Goal: Information Seeking & Learning: Learn about a topic

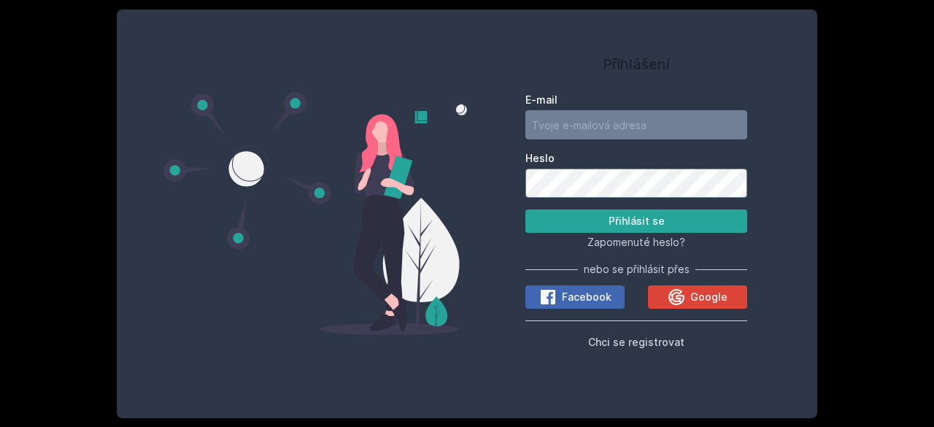
click at [700, 311] on div "E-mail Heslo Přihlásit se Zapomenuté heslo? nebo se přihlásit přes Facebook Goo…" at bounding box center [636, 218] width 222 height 263
click at [697, 303] on span "Google" at bounding box center [708, 297] width 37 height 15
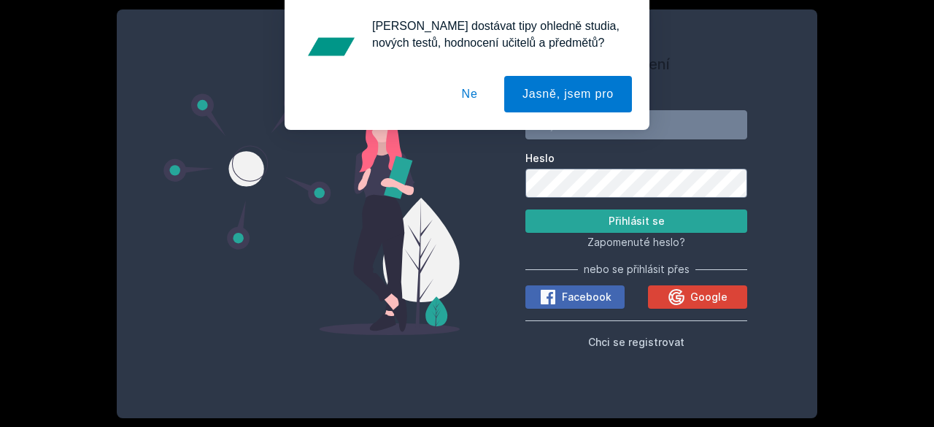
click at [568, 99] on button "Jasně, jsem pro" at bounding box center [568, 94] width 128 height 36
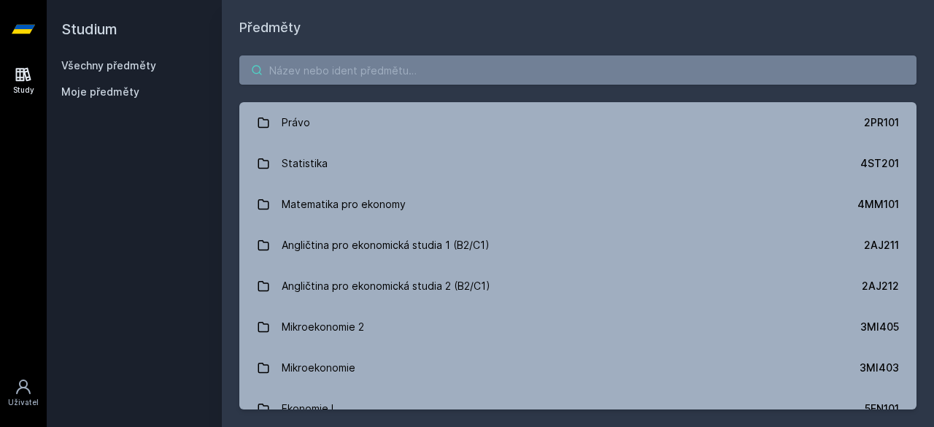
click at [375, 69] on input "search" at bounding box center [577, 69] width 677 height 29
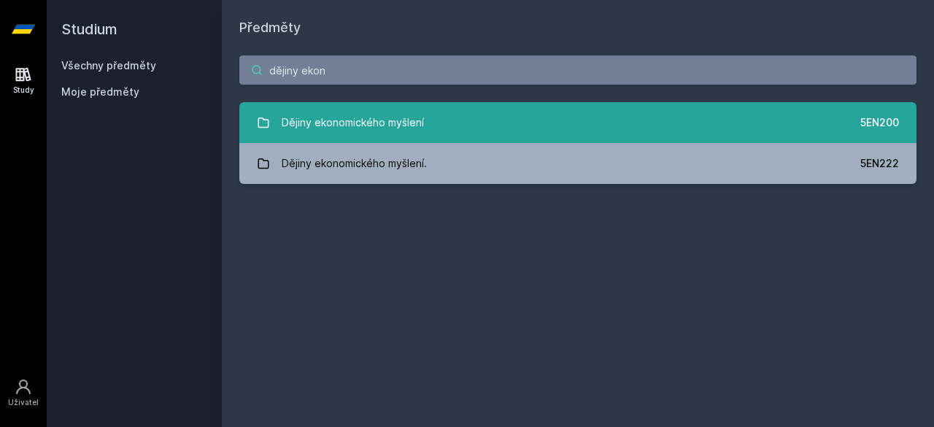
type input "dějiny ekon"
click at [522, 117] on link "Dějiny ekonomického myšlení 5EN200" at bounding box center [577, 122] width 677 height 41
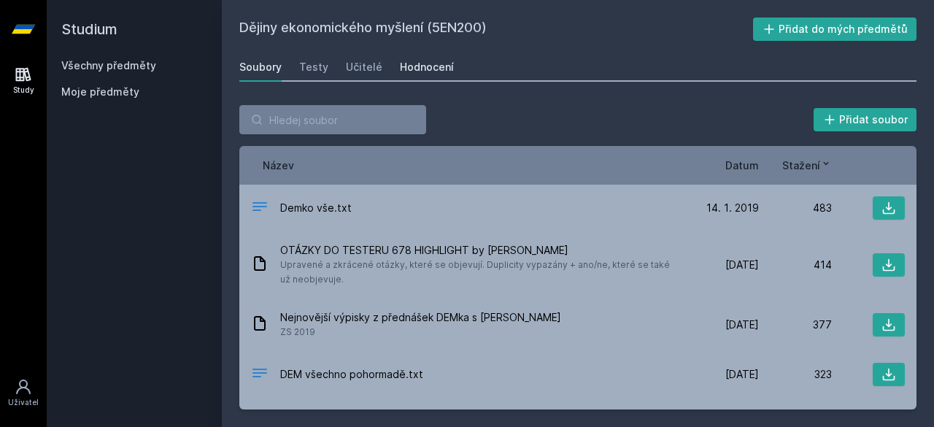
click at [403, 68] on div "Hodnocení" at bounding box center [427, 67] width 54 height 15
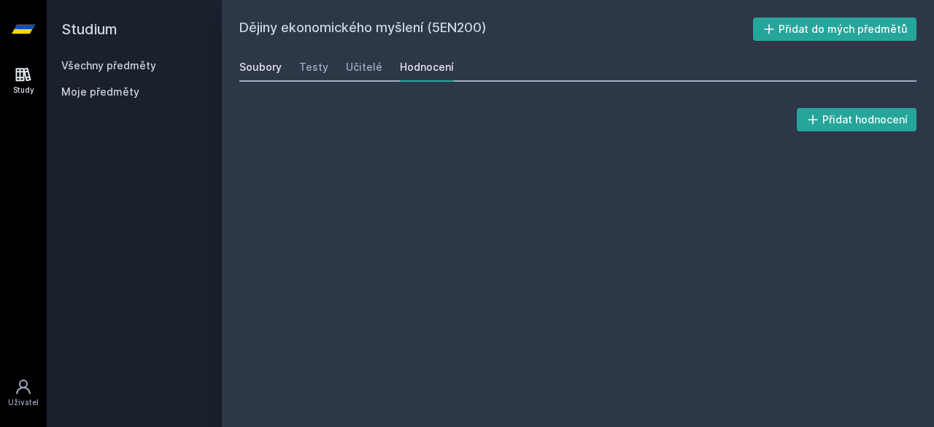
click at [264, 67] on div "Soubory" at bounding box center [260, 67] width 42 height 15
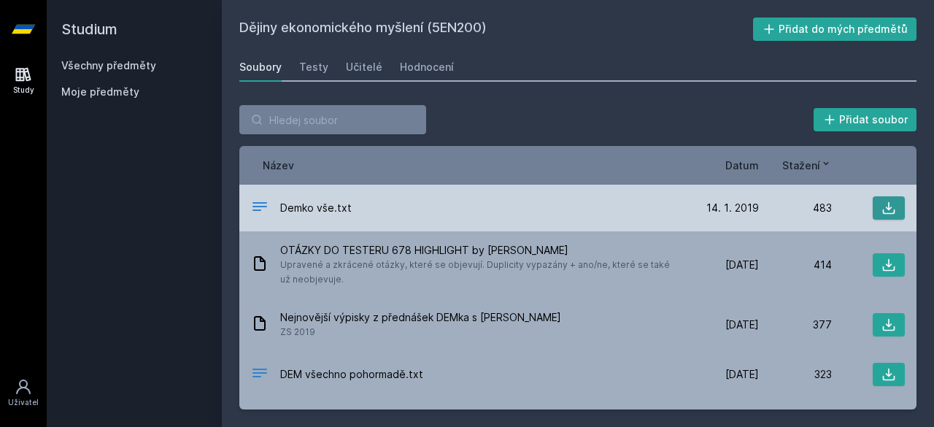
click at [885, 209] on icon at bounding box center [888, 208] width 15 height 15
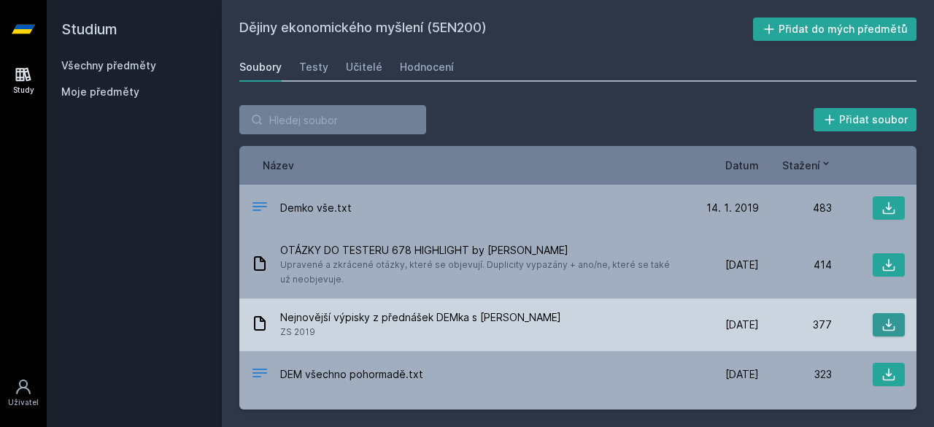
click at [886, 328] on icon at bounding box center [889, 325] width 12 height 12
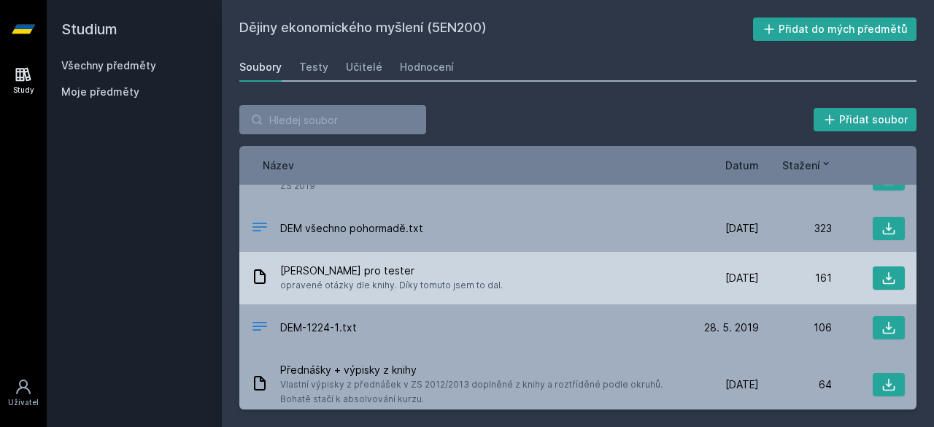
scroll to position [219, 0]
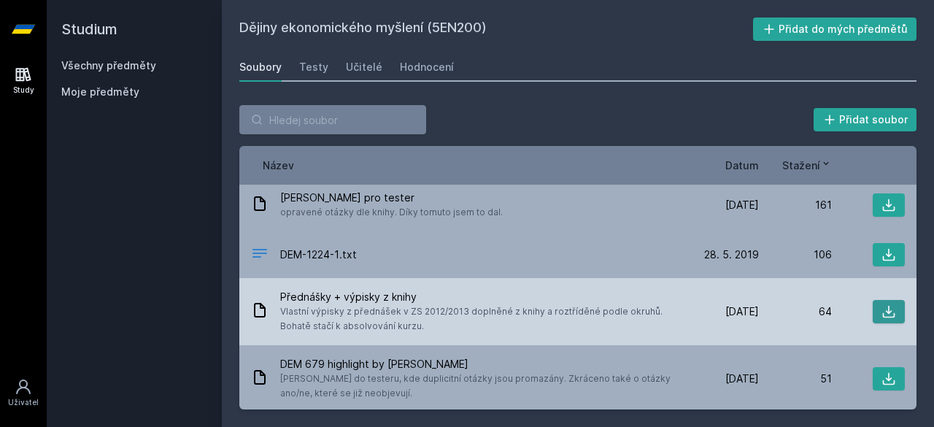
click at [883, 313] on icon at bounding box center [889, 312] width 12 height 12
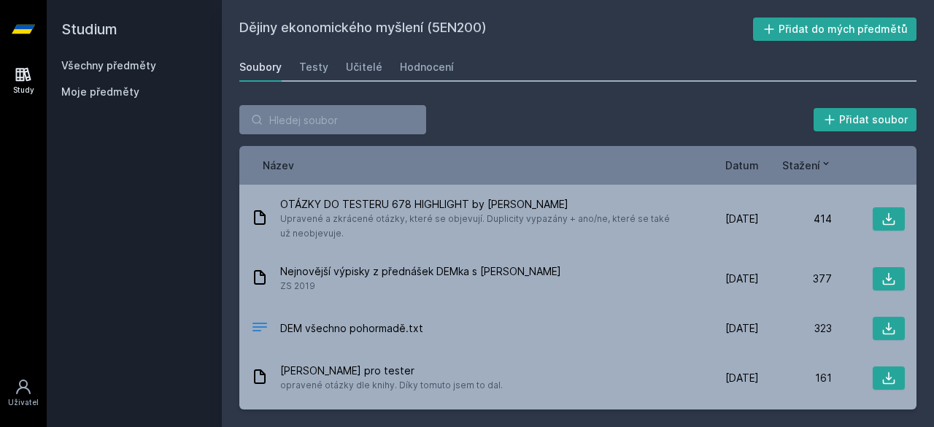
scroll to position [0, 0]
